Goal: Information Seeking & Learning: Learn about a topic

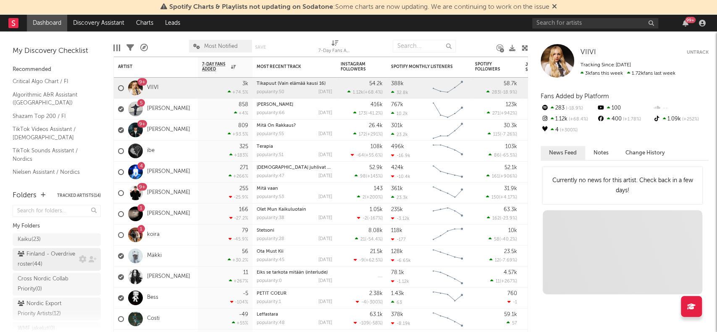
click at [47, 263] on div "Finland - Overdrive roster ( 44 )" at bounding box center [47, 259] width 59 height 20
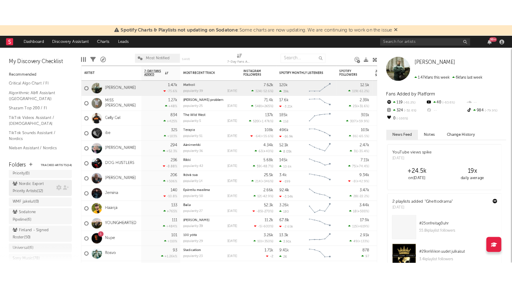
scroll to position [79, 0]
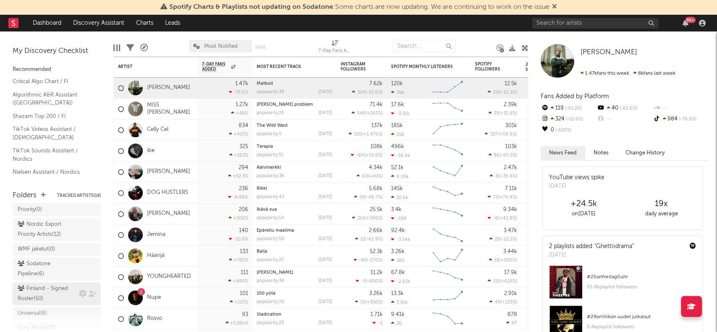
click at [45, 299] on div "Finland - Signed Roster ( 50 )" at bounding box center [47, 294] width 59 height 20
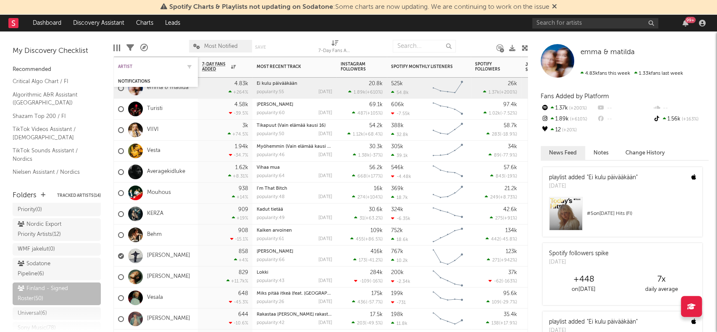
click at [142, 68] on div "Artist" at bounding box center [149, 66] width 63 height 5
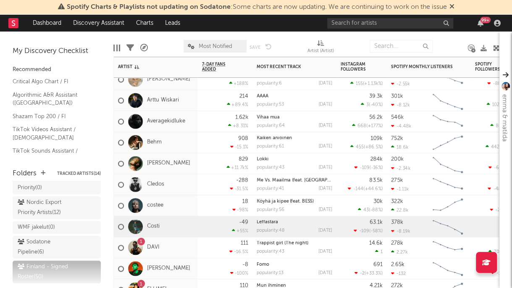
click at [174, 226] on div "Costi" at bounding box center [156, 226] width 84 height 21
click at [152, 223] on div "Costi" at bounding box center [139, 226] width 42 height 24
click at [153, 224] on link "Costi" at bounding box center [153, 226] width 13 height 7
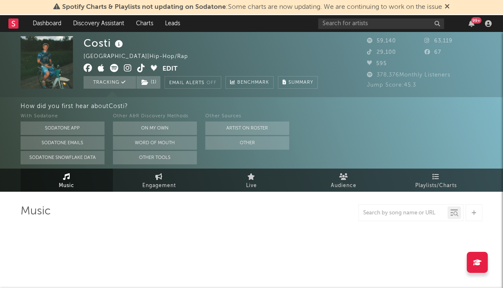
select select "6m"
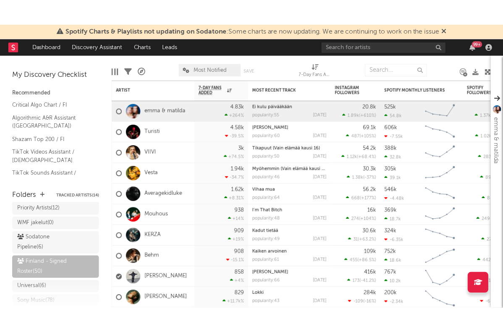
scroll to position [115, 0]
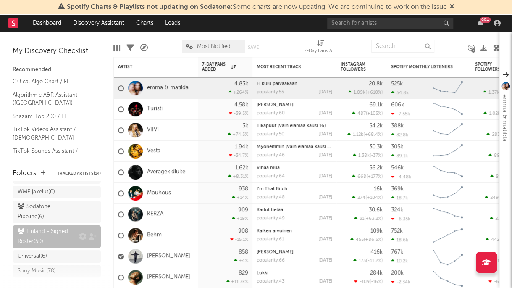
click at [48, 240] on div "Finland - Signed Roster ( 50 )" at bounding box center [47, 236] width 59 height 20
click at [152, 67] on div "Artist" at bounding box center [149, 66] width 63 height 5
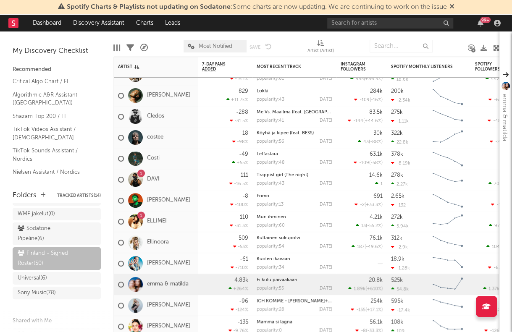
click at [283, 21] on nav "Dashboard Discovery Assistant Charts Leads 99 +" at bounding box center [256, 23] width 512 height 17
click at [163, 304] on link "[PERSON_NAME]" at bounding box center [168, 305] width 43 height 7
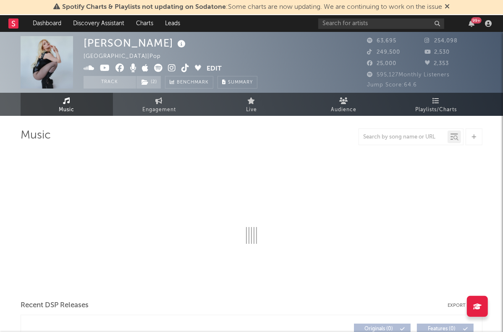
select select "6m"
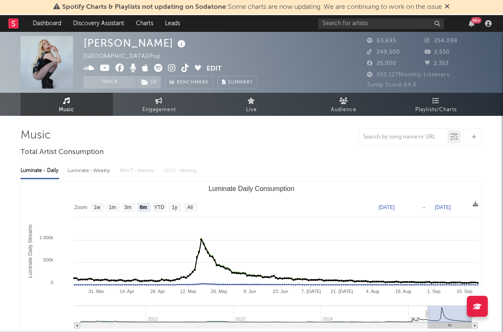
select select "6m"
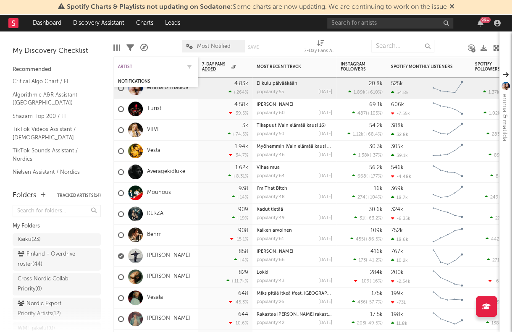
click at [127, 69] on div "Artist" at bounding box center [149, 66] width 63 height 5
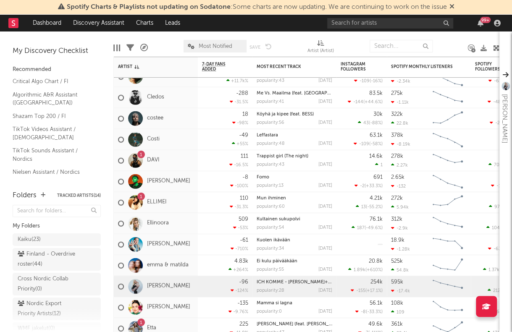
click at [171, 285] on link "[PERSON_NAME]" at bounding box center [168, 286] width 43 height 7
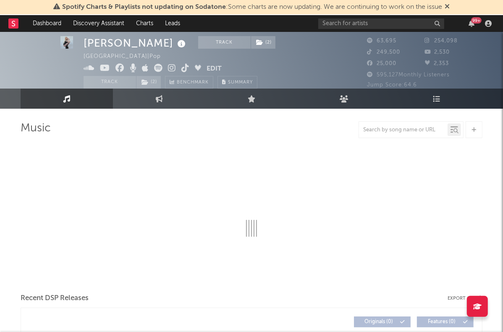
scroll to position [7, 0]
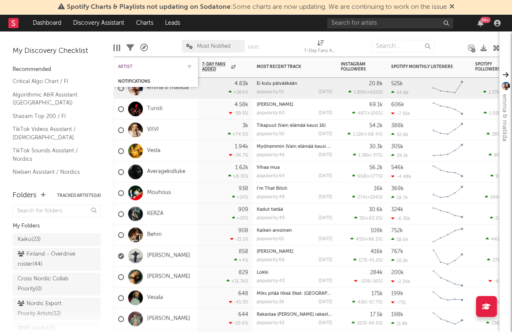
click at [133, 67] on div "Artist" at bounding box center [149, 66] width 63 height 5
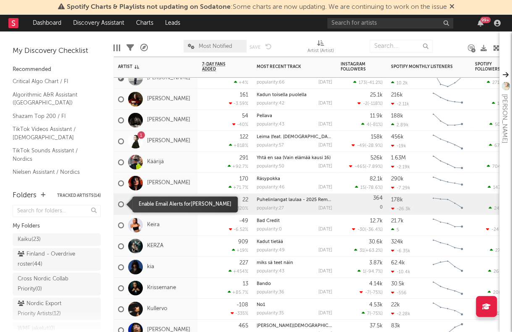
click at [118, 207] on div "[PERSON_NAME]" at bounding box center [156, 204] width 84 height 21
click at [121, 206] on div at bounding box center [121, 204] width 6 height 6
click at [118, 206] on input "checkbox" at bounding box center [118, 204] width 0 height 8
click at [121, 206] on div at bounding box center [121, 204] width 6 height 6
click at [118, 206] on input "checkbox" at bounding box center [118, 204] width 0 height 8
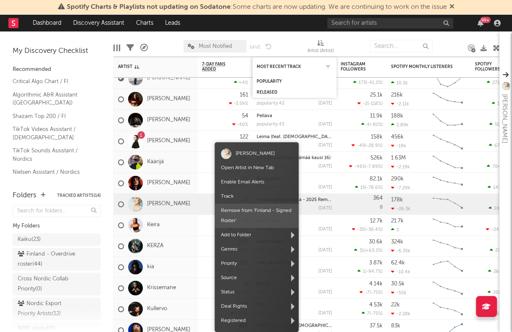
drag, startPoint x: 258, startPoint y: 211, endPoint x: 304, endPoint y: 71, distance: 147.4
click at [255, 212] on span "Remove from ' [GEOGRAPHIC_DATA] - Signed Roster '" at bounding box center [257, 216] width 84 height 24
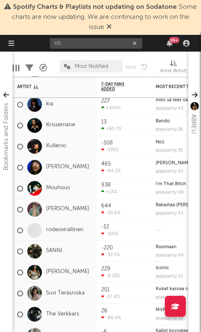
click at [83, 51] on div "eb 99 +" at bounding box center [121, 43] width 143 height 17
click at [79, 46] on input "eb" at bounding box center [96, 43] width 92 height 10
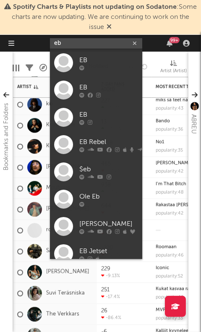
type input "e"
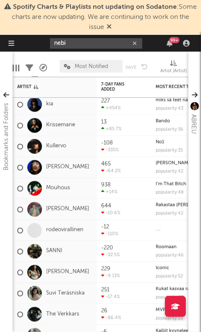
click at [76, 47] on input "nebi" at bounding box center [96, 43] width 92 height 10
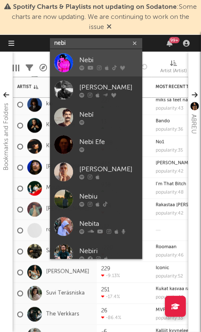
type input "nebi"
click at [68, 55] on div at bounding box center [63, 62] width 19 height 19
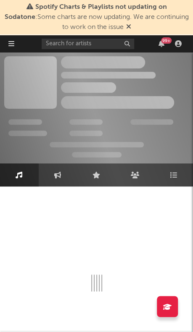
select select "playCount1DayDelta"
select select "postCount7DayDelta"
select select "growthLast7Days"
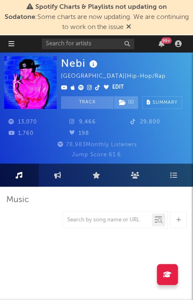
select select "6m"
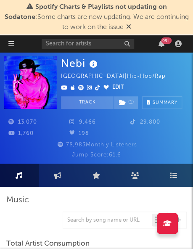
click at [152, 14] on span "Spotify Charts & Playlists not updating on Sodatone : Some charts are now updat…" at bounding box center [97, 17] width 184 height 27
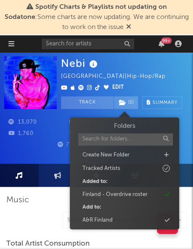
drag, startPoint x: 124, startPoint y: 99, endPoint x: 53, endPoint y: 159, distance: 92.7
click at [53, 159] on div "Jump Score: 61.6" at bounding box center [96, 155] width 184 height 10
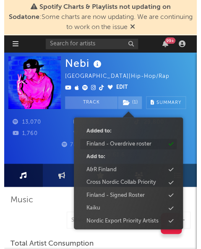
scroll to position [50, 0]
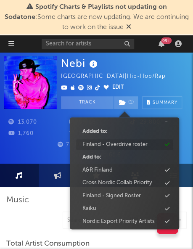
click at [132, 193] on div "Finland - Signed Roster" at bounding box center [111, 195] width 58 height 8
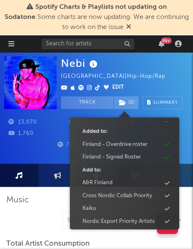
click at [159, 76] on div "Nebi Finland | Hip-Hop/Rap Edit Track ( 2 ) Benchmark Summary" at bounding box center [121, 82] width 121 height 52
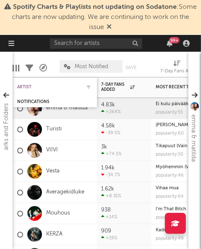
click at [31, 87] on div "Artist" at bounding box center [48, 86] width 63 height 5
